Goal: Information Seeking & Learning: Learn about a topic

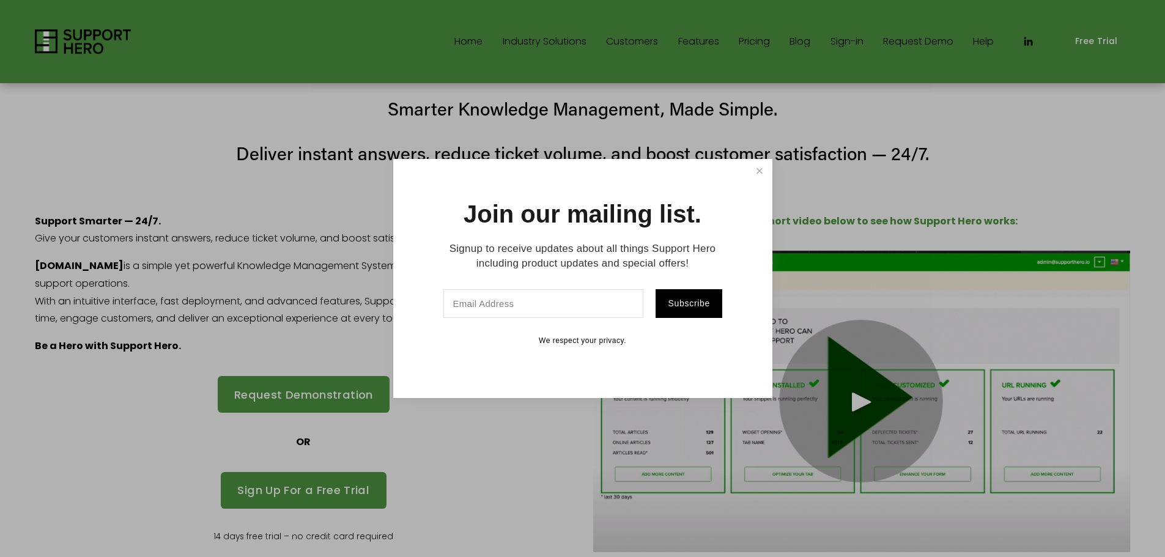
click at [740, 43] on div at bounding box center [582, 278] width 1165 height 557
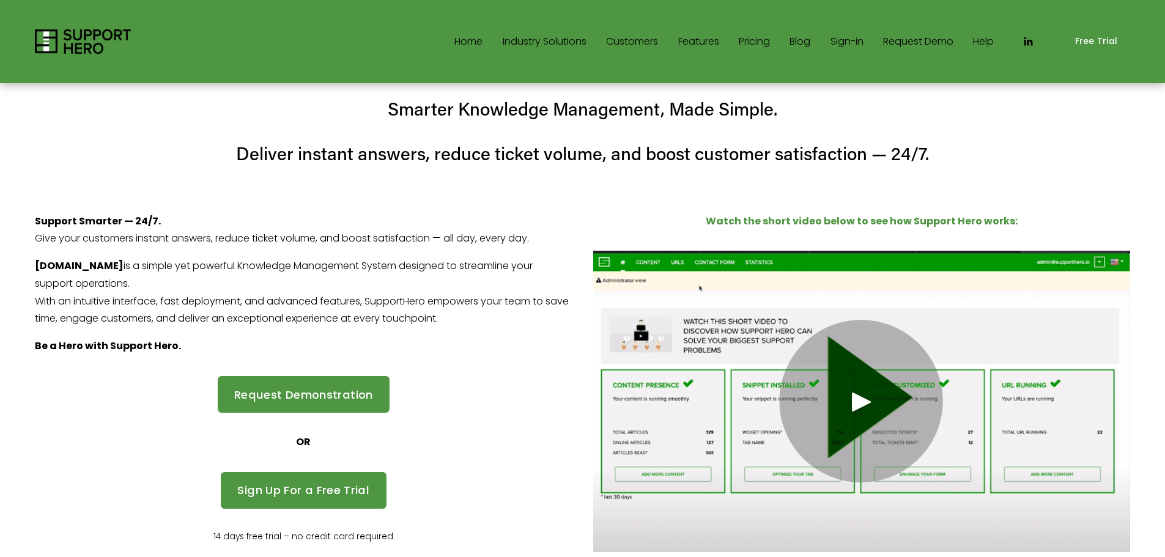
click at [740, 43] on link "Pricing" at bounding box center [754, 42] width 31 height 20
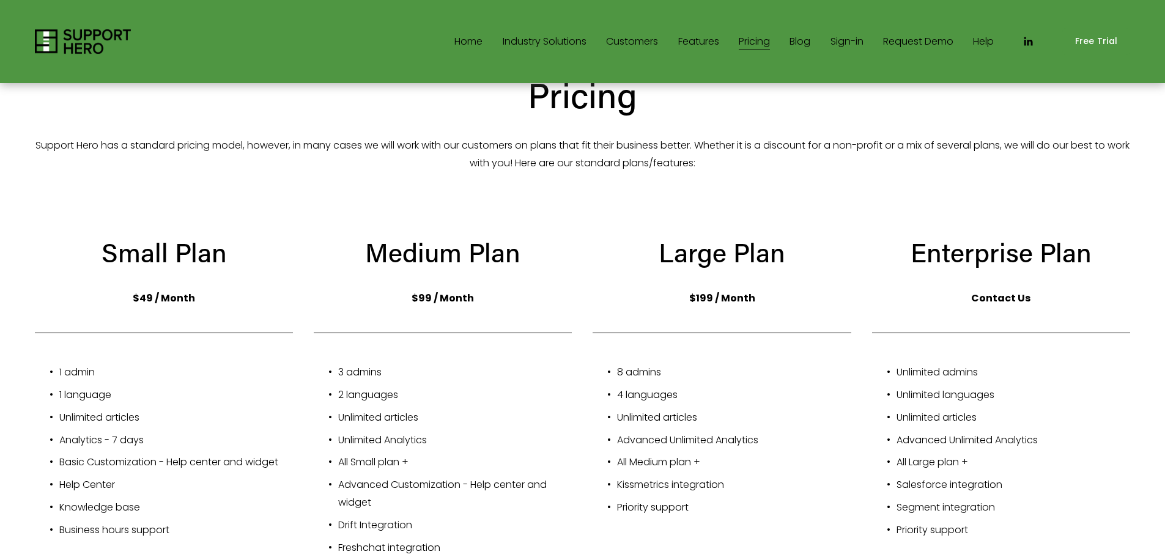
scroll to position [184, 0]
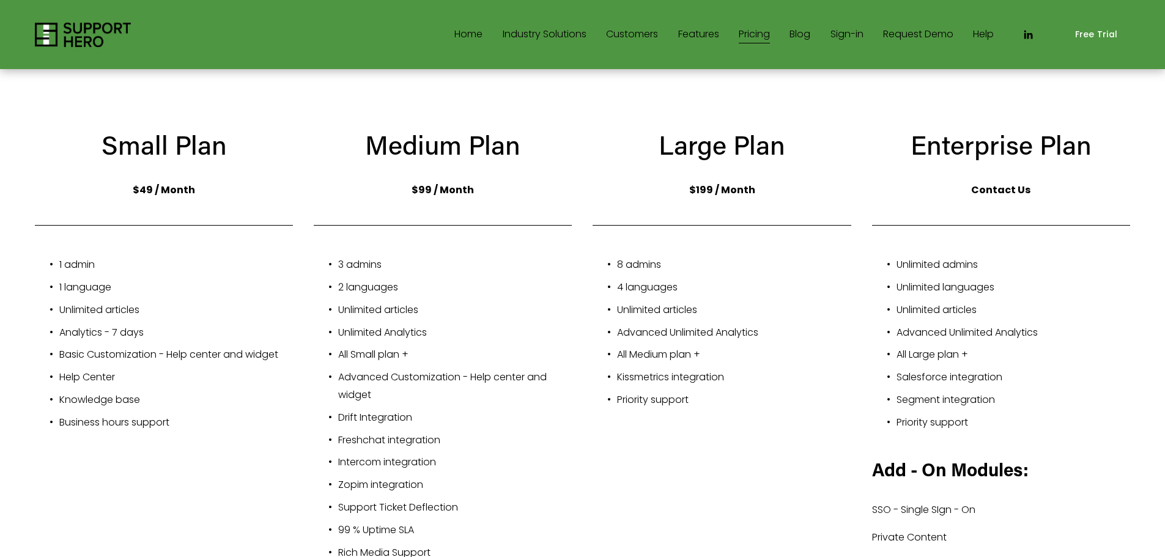
click at [696, 37] on link "Features" at bounding box center [698, 35] width 41 height 20
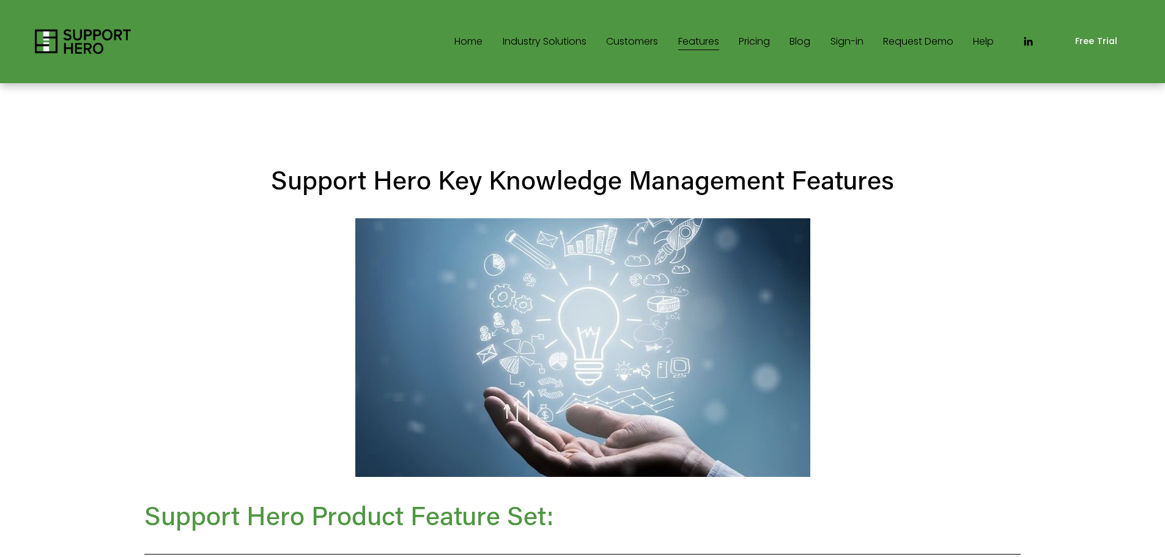
click at [617, 42] on link "Customers" at bounding box center [632, 42] width 52 height 20
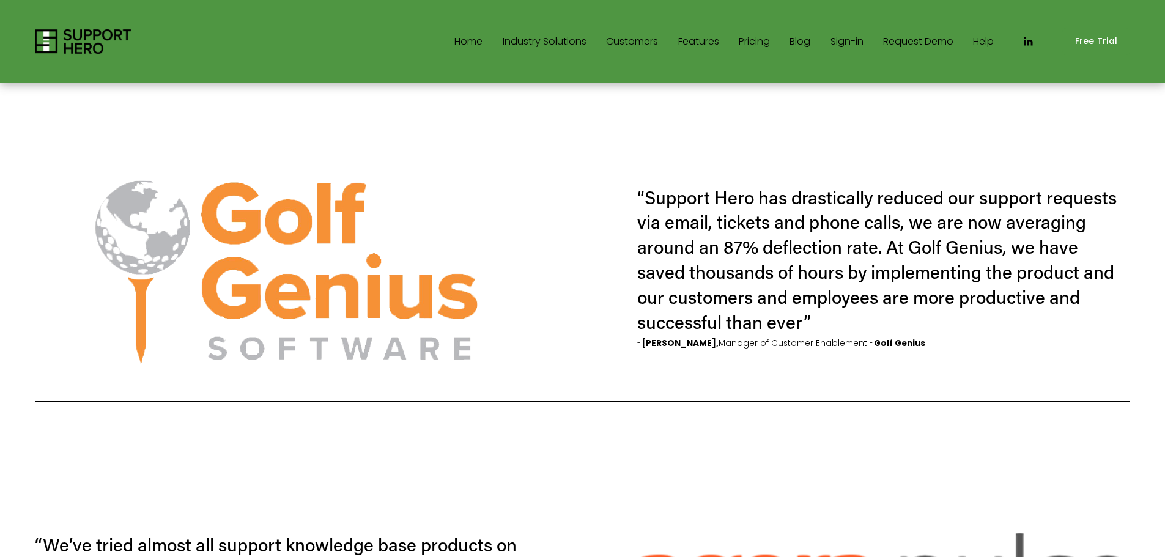
click at [587, 45] on nav "Home Industry Solutions Retail SaaS Call Centers/Contact Centers Employees Star…" at bounding box center [725, 42] width 540 height 20
click at [575, 45] on span "Industry Solutions" at bounding box center [545, 42] width 84 height 18
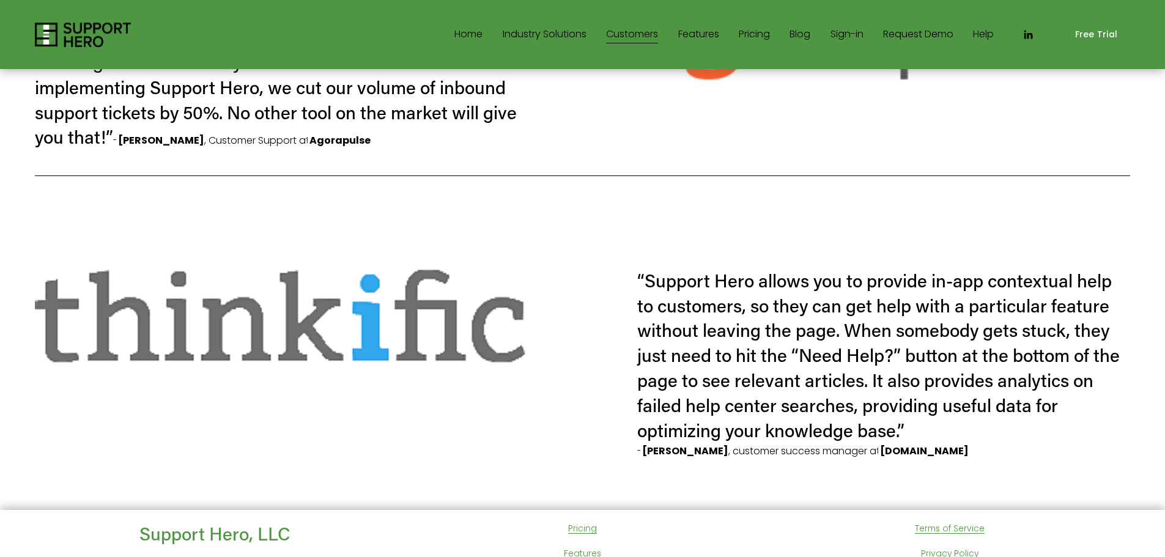
scroll to position [588, 0]
